Goal: Information Seeking & Learning: Learn about a topic

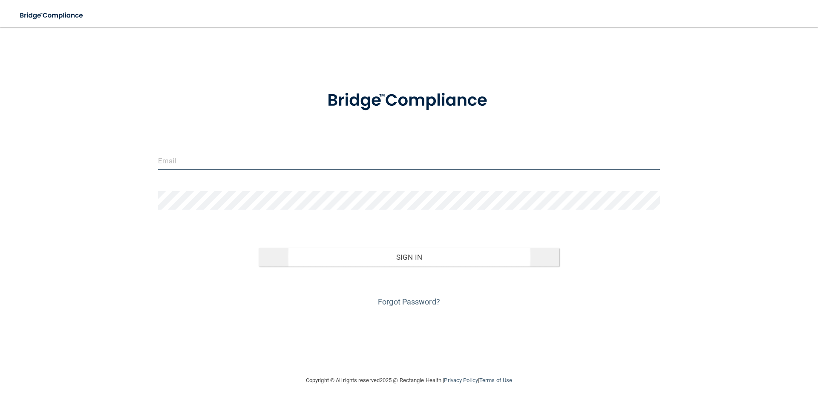
type input "[EMAIL_ADDRESS][PERSON_NAME][DOMAIN_NAME]"
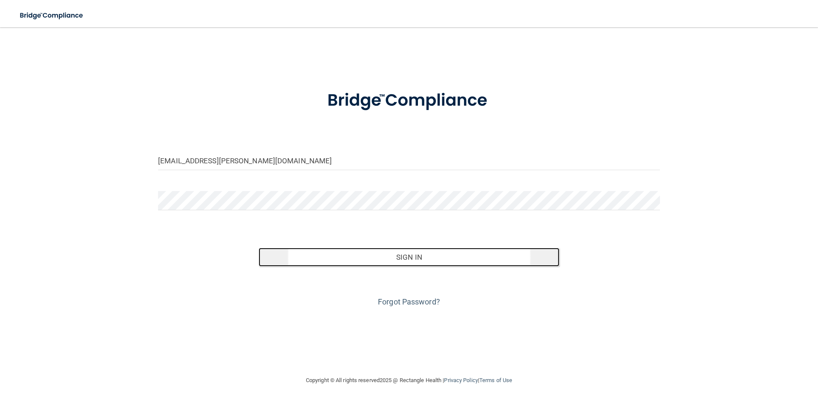
click at [455, 257] on button "Sign In" at bounding box center [409, 257] width 301 height 19
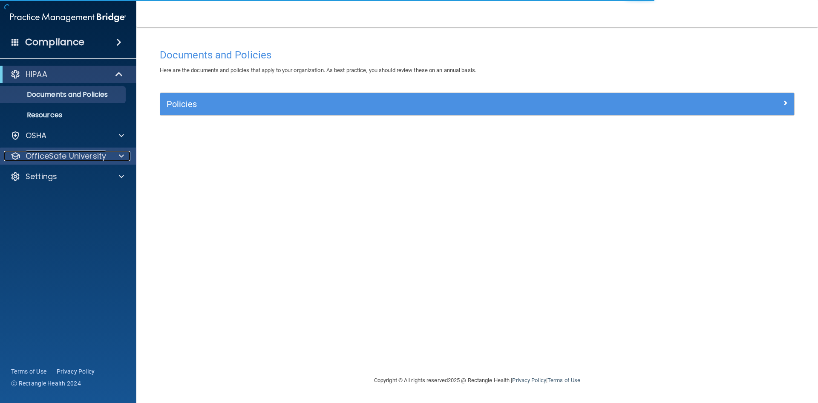
click at [42, 158] on p "OfficeSafe University" at bounding box center [66, 156] width 81 height 10
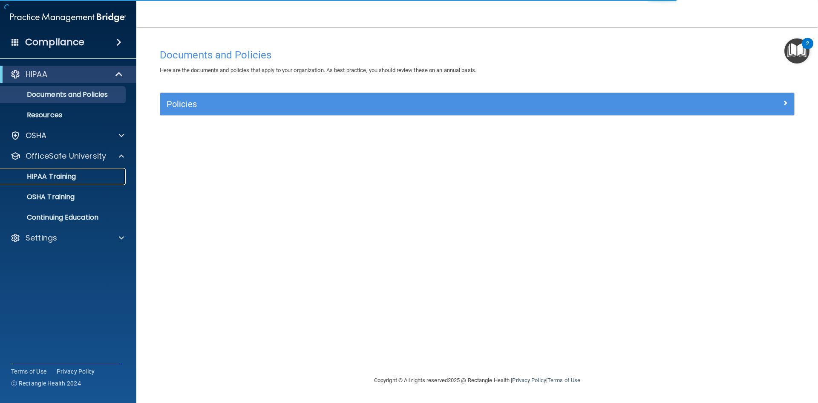
click at [52, 176] on p "HIPAA Training" at bounding box center [41, 176] width 70 height 9
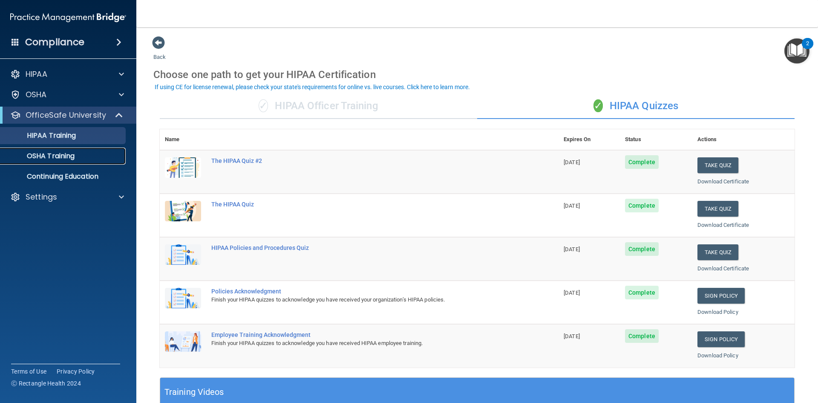
click at [93, 157] on div "OSHA Training" at bounding box center [64, 156] width 116 height 9
